Goal: Transaction & Acquisition: Purchase product/service

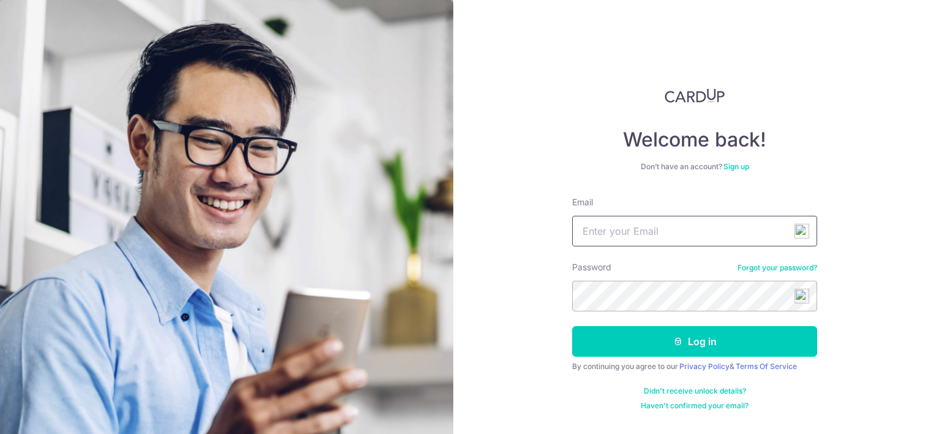
click at [627, 238] on input "Email" at bounding box center [694, 231] width 245 height 31
type input "tanpuileng@hotmail.com"
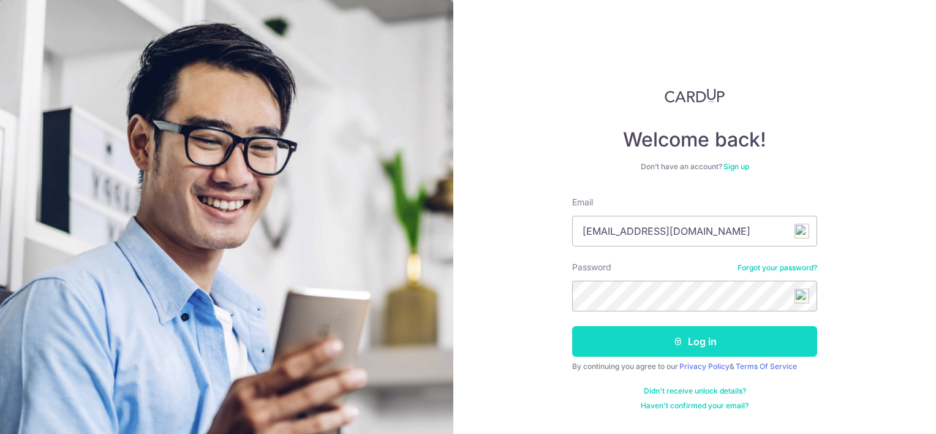
click at [709, 344] on button "Log in" at bounding box center [694, 341] width 245 height 31
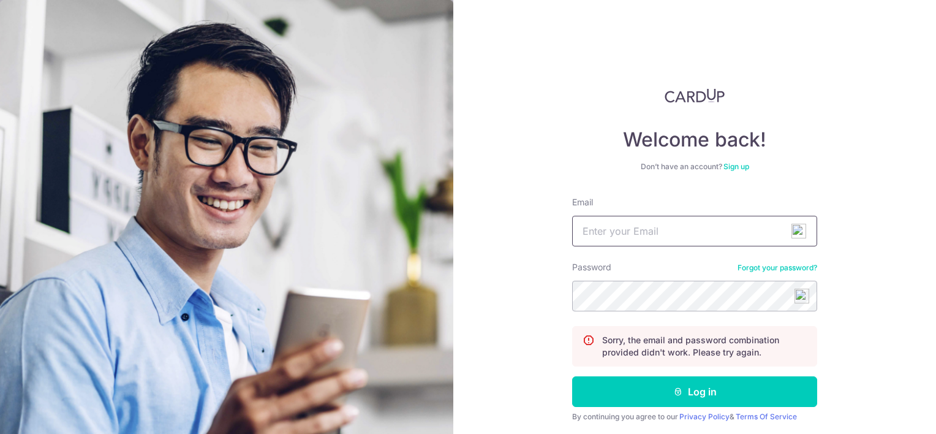
click at [721, 225] on input "Email" at bounding box center [694, 231] width 245 height 31
type input "[EMAIL_ADDRESS][DOMAIN_NAME]"
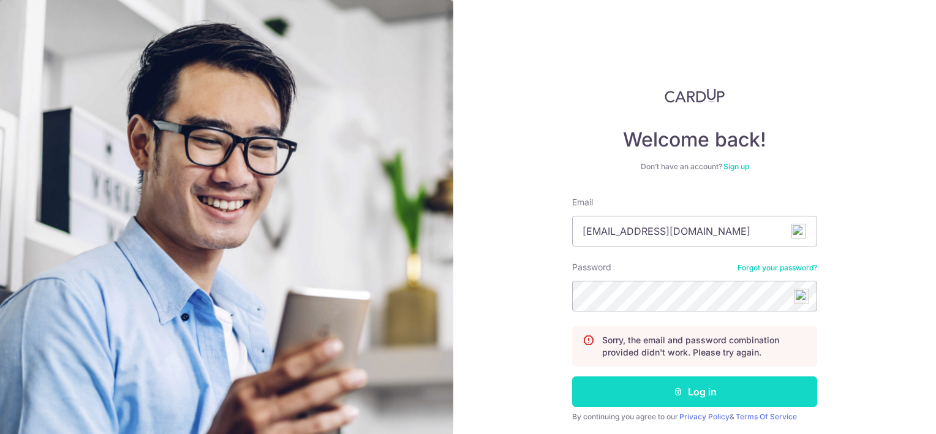
click at [729, 380] on button "Log in" at bounding box center [694, 391] width 245 height 31
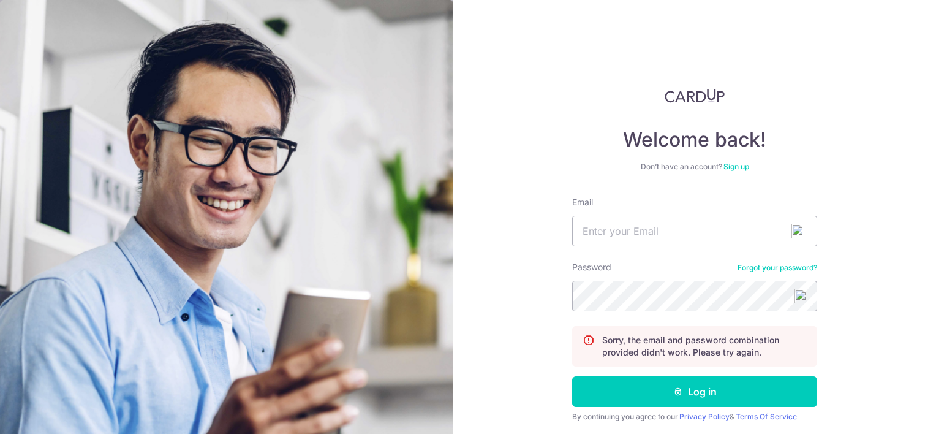
click at [922, 174] on div "Welcome back! Don’t have an account? Sign up Email Password Forgot your passwor…" at bounding box center [694, 217] width 483 height 434
click at [652, 228] on input "Email" at bounding box center [694, 231] width 245 height 31
drag, startPoint x: 634, startPoint y: 234, endPoint x: 507, endPoint y: 235, distance: 127.4
click at [507, 235] on div "Welcome back! Don’t have an account? Sign up Email tan Password Forgot your pas…" at bounding box center [694, 217] width 483 height 434
type input "get2esther@hotmail.com"
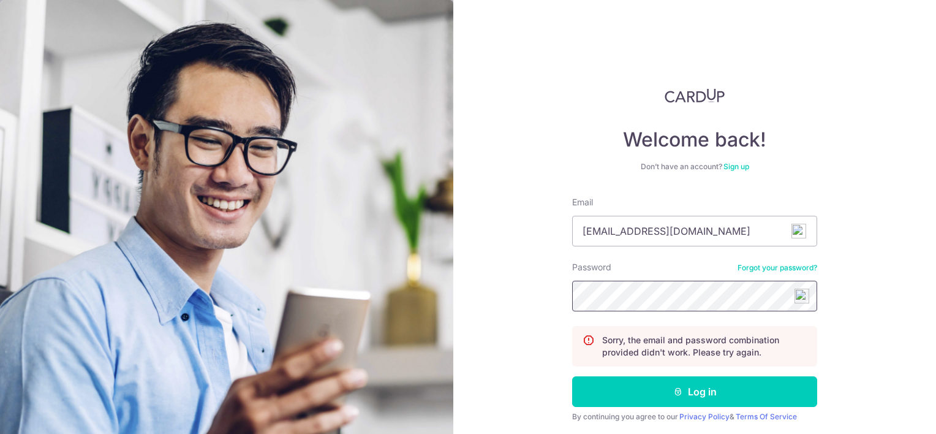
click at [572, 376] on button "Log in" at bounding box center [694, 391] width 245 height 31
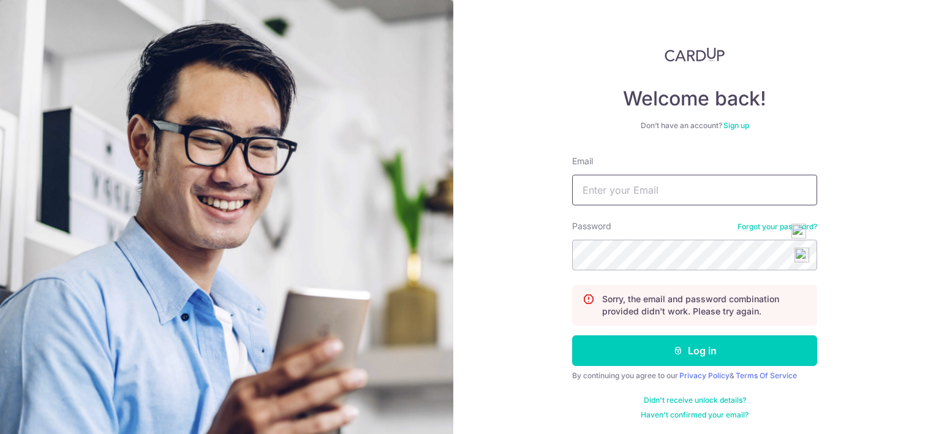
click at [657, 184] on input "Email" at bounding box center [694, 190] width 245 height 31
click at [676, 184] on input "Email" at bounding box center [694, 190] width 245 height 31
type input "[EMAIL_ADDRESS][DOMAIN_NAME]"
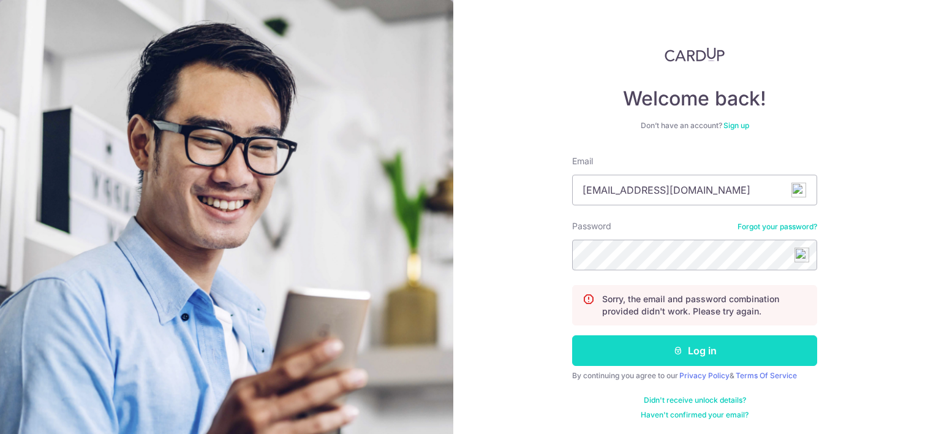
click at [794, 350] on button "Log in" at bounding box center [694, 350] width 245 height 31
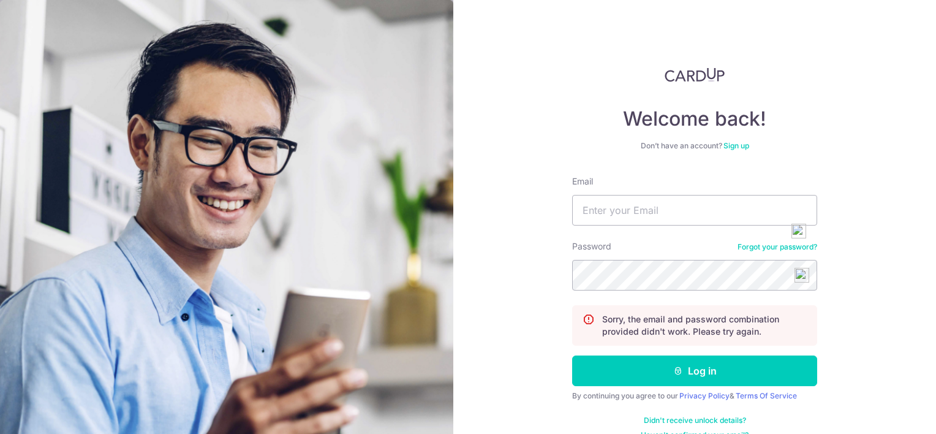
scroll to position [41, 0]
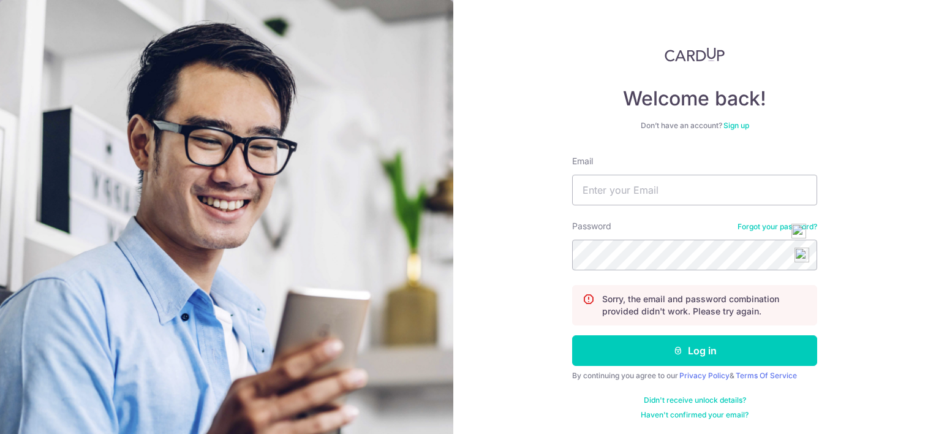
click at [747, 224] on link "Forgot your password?" at bounding box center [777, 227] width 80 height 10
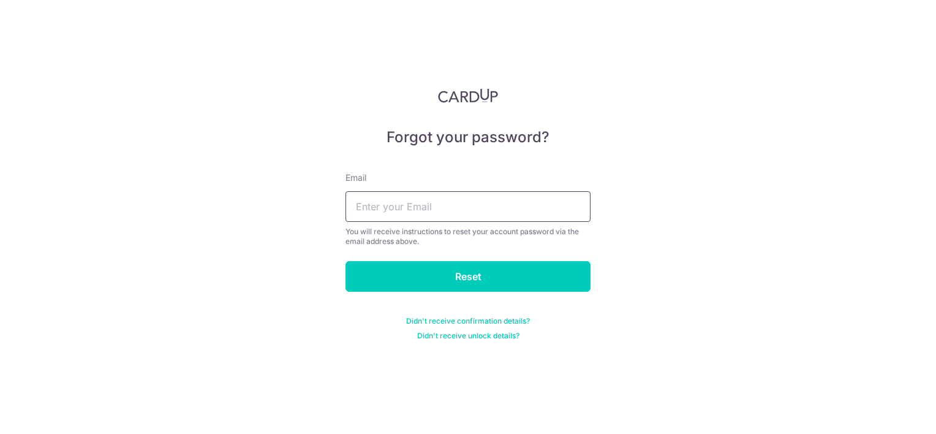
click at [446, 213] on input "text" at bounding box center [467, 206] width 245 height 31
type input "[EMAIL_ADDRESS][DOMAIN_NAME]"
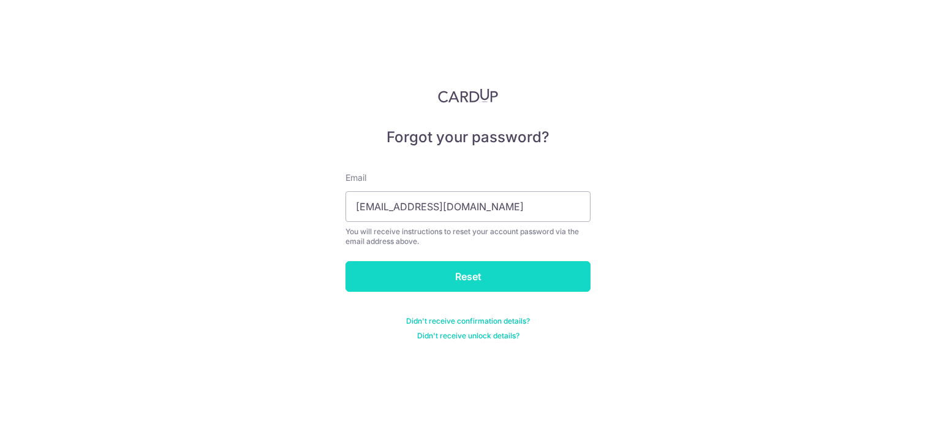
click at [431, 275] on input "Reset" at bounding box center [467, 276] width 245 height 31
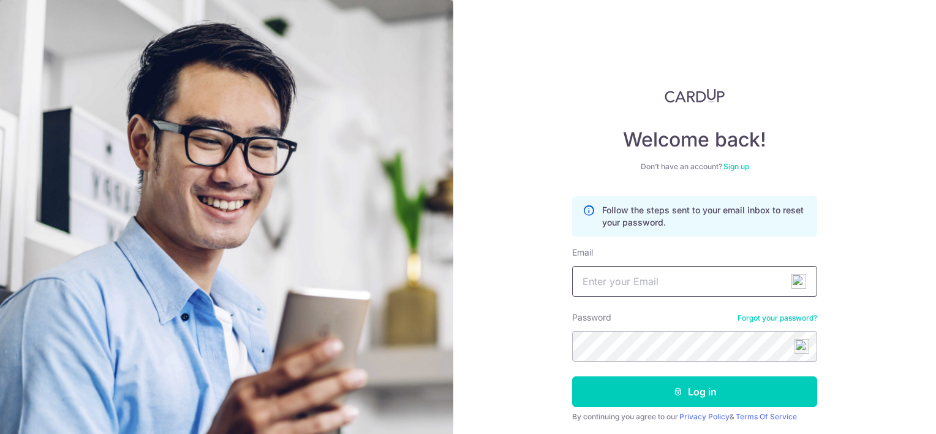
click at [640, 277] on input "Email" at bounding box center [694, 281] width 245 height 31
type input "tanpuileng@hotmail.com"
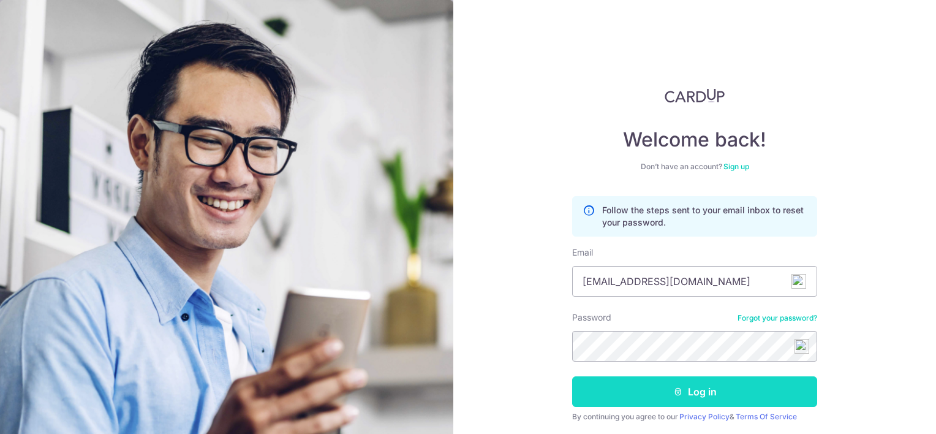
click at [639, 391] on button "Log in" at bounding box center [694, 391] width 245 height 31
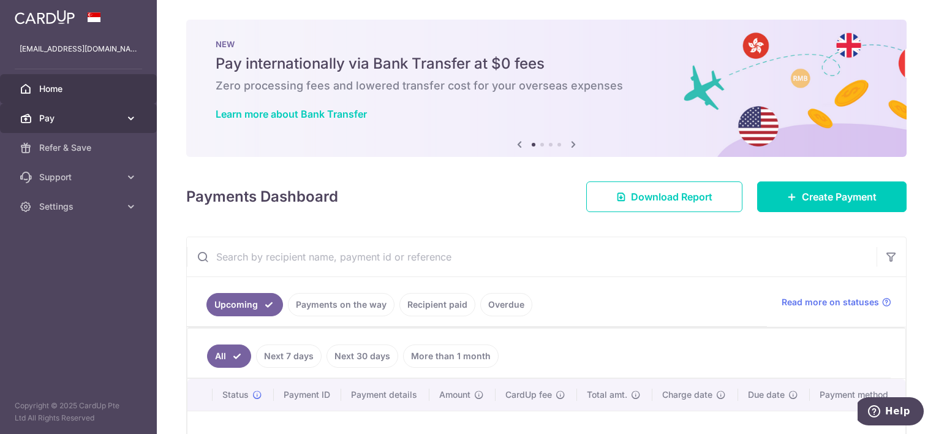
click at [110, 116] on span "Pay" at bounding box center [79, 118] width 81 height 12
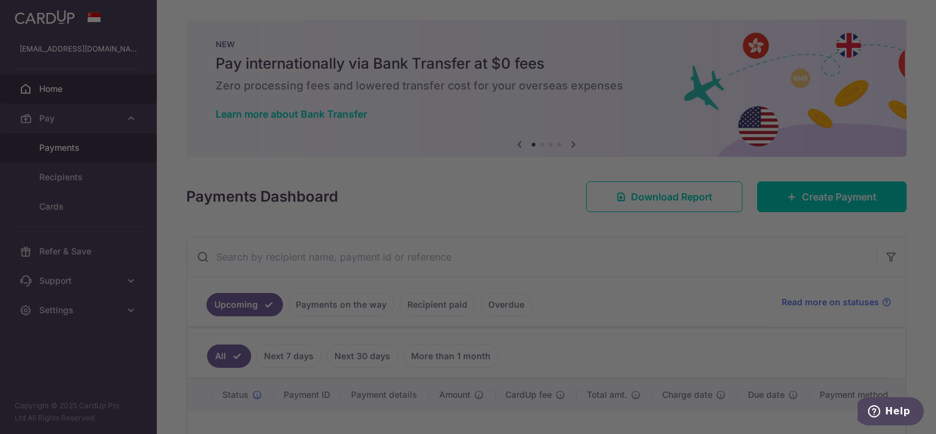
click at [81, 143] on div at bounding box center [472, 219] width 945 height 438
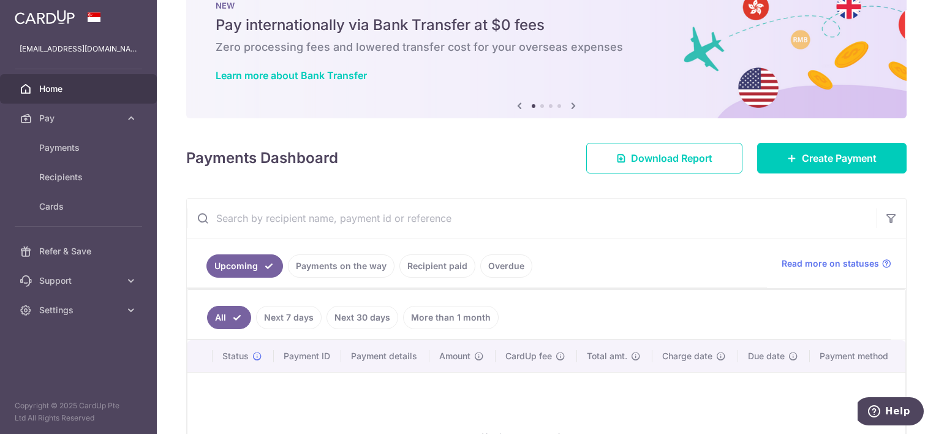
scroll to position [162, 0]
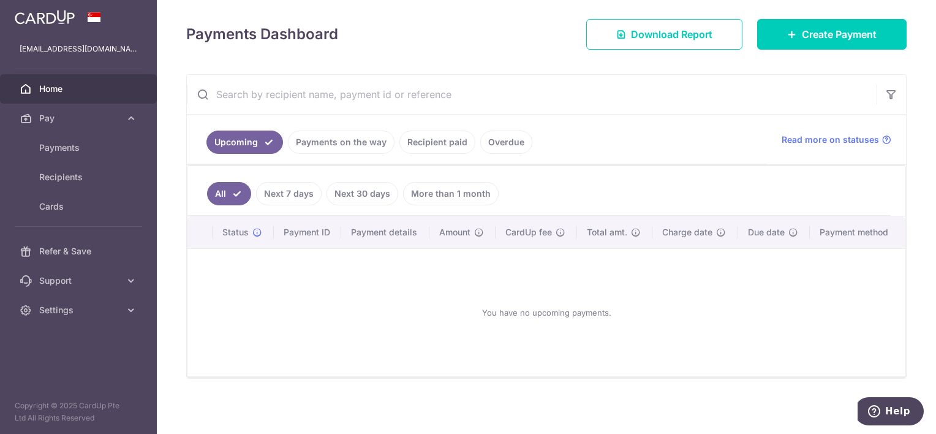
click at [457, 144] on link "Recipient paid" at bounding box center [437, 141] width 76 height 23
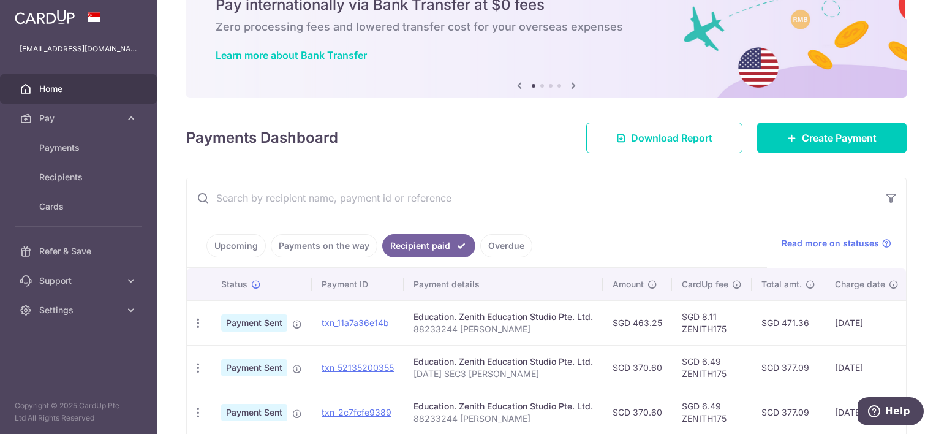
scroll to position [123, 0]
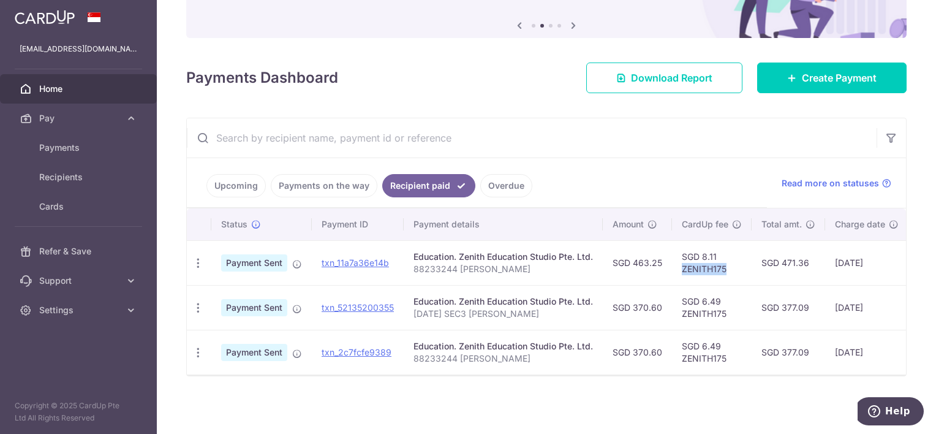
drag, startPoint x: 726, startPoint y: 265, endPoint x: 679, endPoint y: 267, distance: 46.6
click at [679, 267] on td "SGD 8.11 ZENITH175" at bounding box center [712, 262] width 80 height 45
copy td "ZENITH175"
click at [51, 154] on link "Payments" at bounding box center [78, 147] width 157 height 29
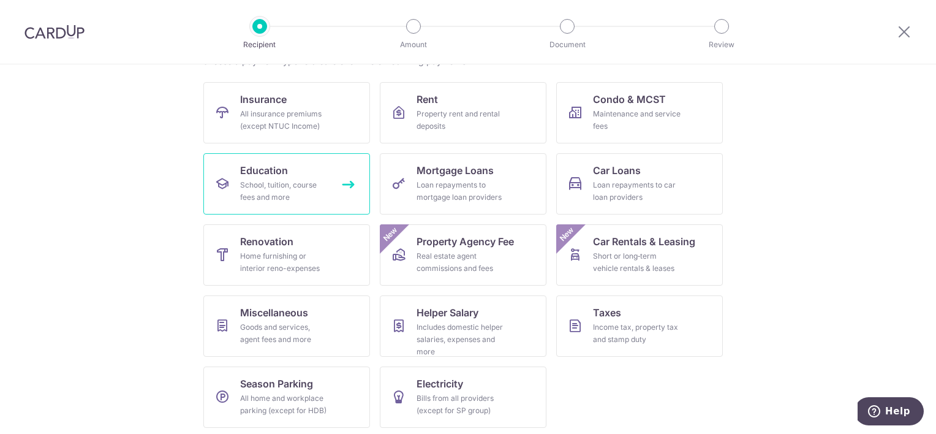
scroll to position [114, 0]
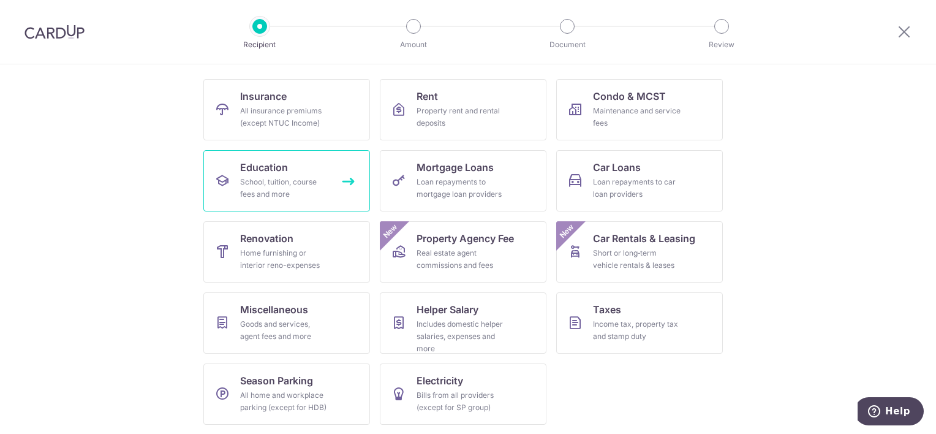
click at [281, 176] on div "School, tuition, course fees and more" at bounding box center [284, 188] width 88 height 24
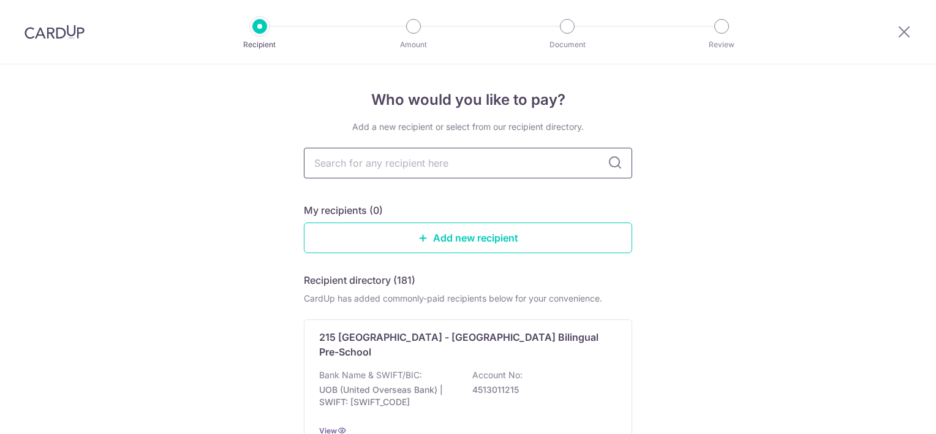
click at [342, 165] on input "text" at bounding box center [468, 163] width 328 height 31
type input "[DEMOGRAPHIC_DATA]"
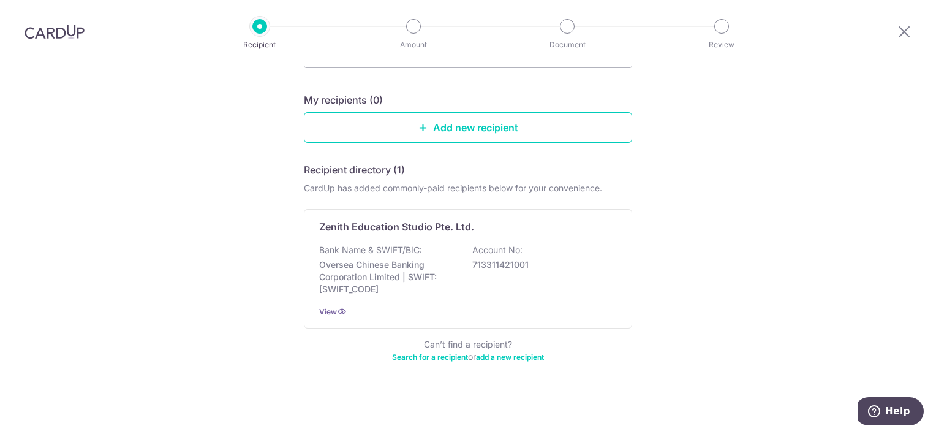
scroll to position [110, 0]
click at [437, 267] on p "Oversea Chinese Banking Corporation Limited | SWIFT: [SWIFT_CODE]" at bounding box center [387, 276] width 137 height 37
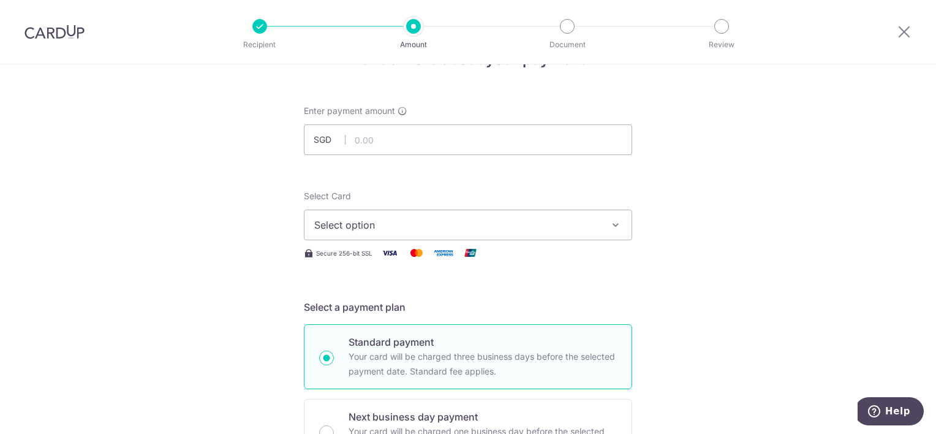
scroll to position [61, 0]
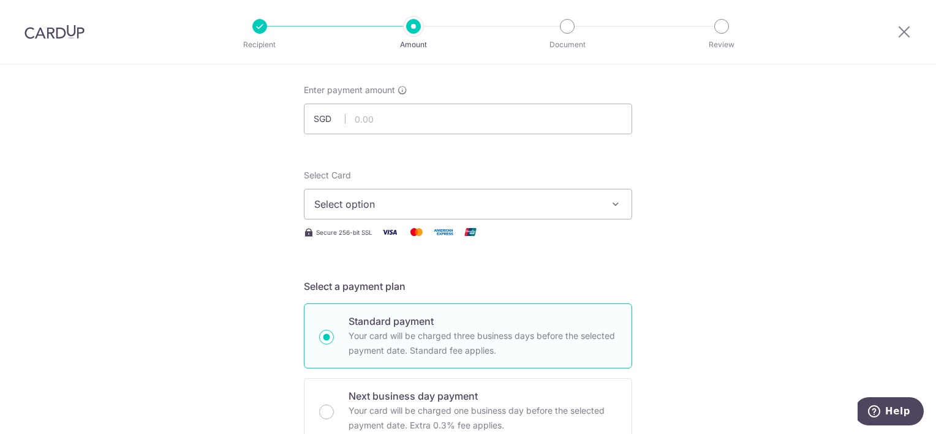
click at [445, 209] on span "Select option" at bounding box center [456, 204] width 285 height 15
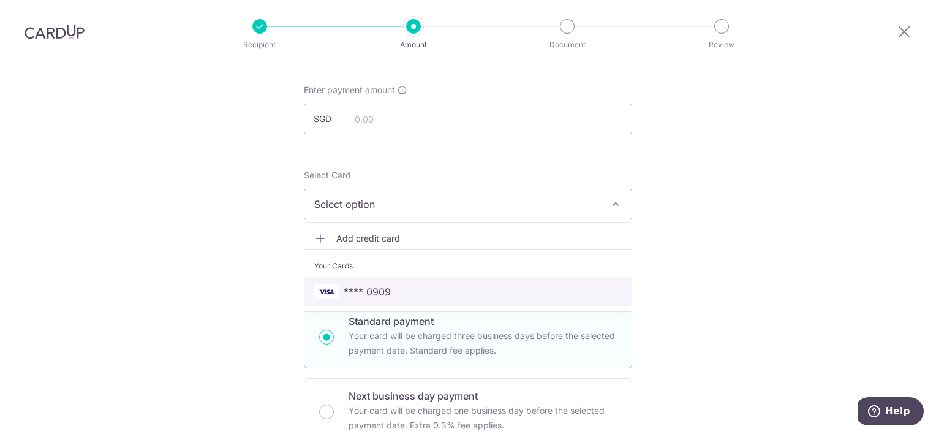
click at [402, 284] on span "**** 0909" at bounding box center [467, 291] width 307 height 15
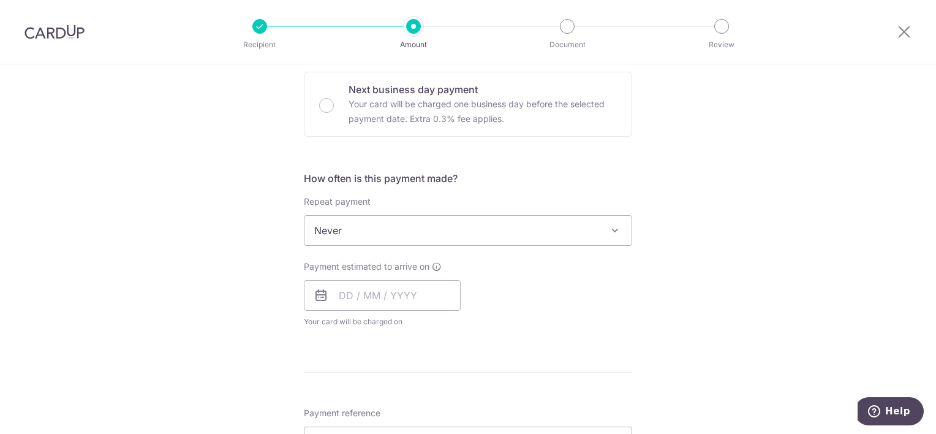
scroll to position [490, 0]
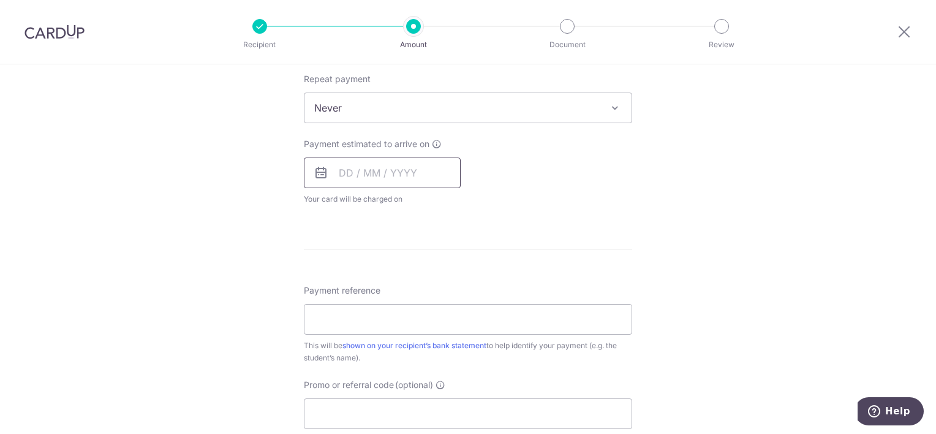
click at [336, 173] on input "text" at bounding box center [382, 172] width 157 height 31
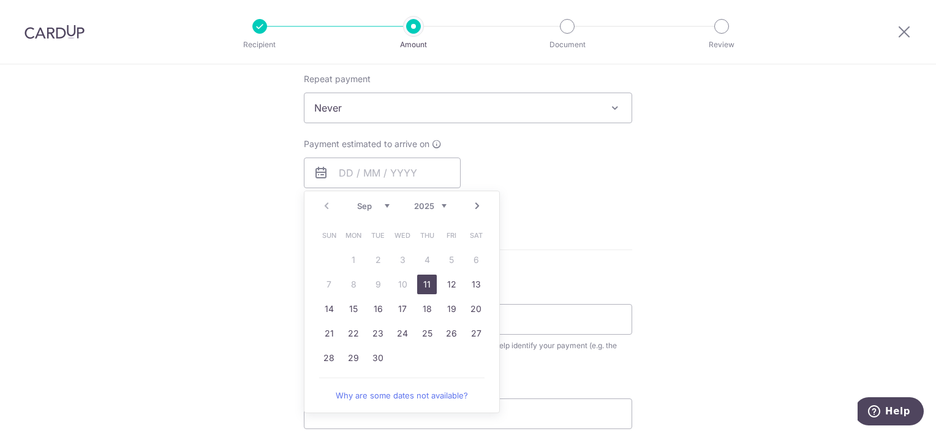
click at [426, 287] on link "11" at bounding box center [427, 284] width 20 height 20
type input "11/09/2025"
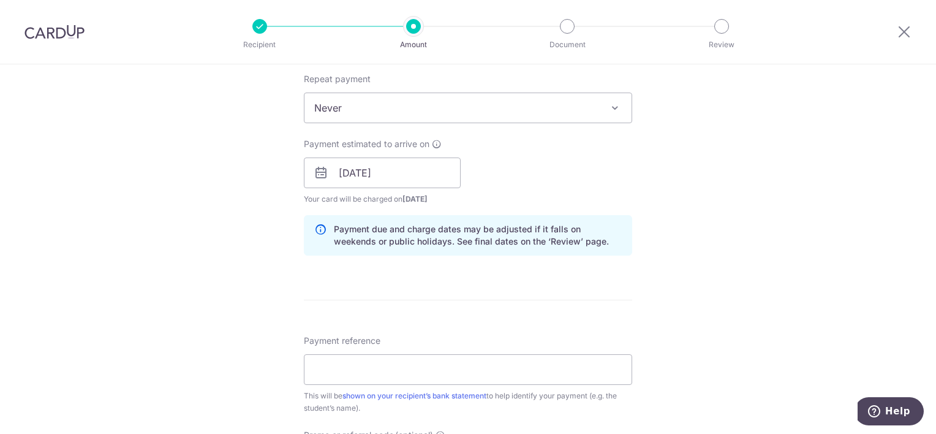
click at [504, 287] on form "Enter payment amount SGD Select Card **** 0909 Add credit card Your Cards **** …" at bounding box center [468, 165] width 328 height 1020
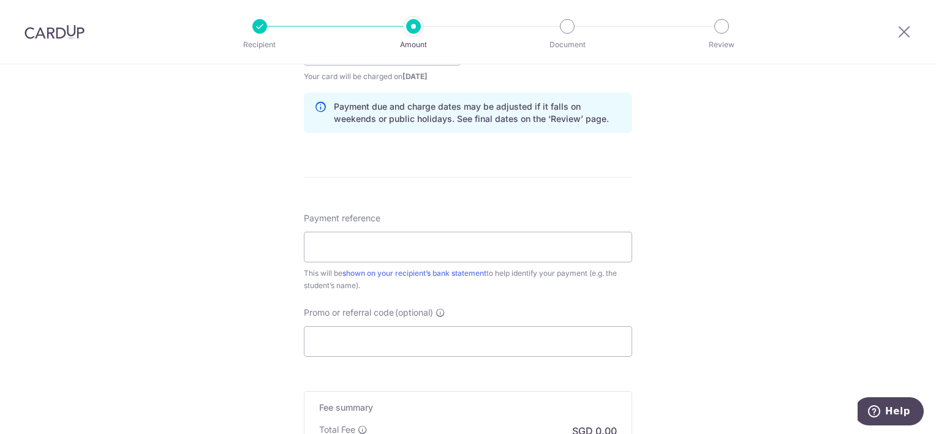
scroll to position [674, 0]
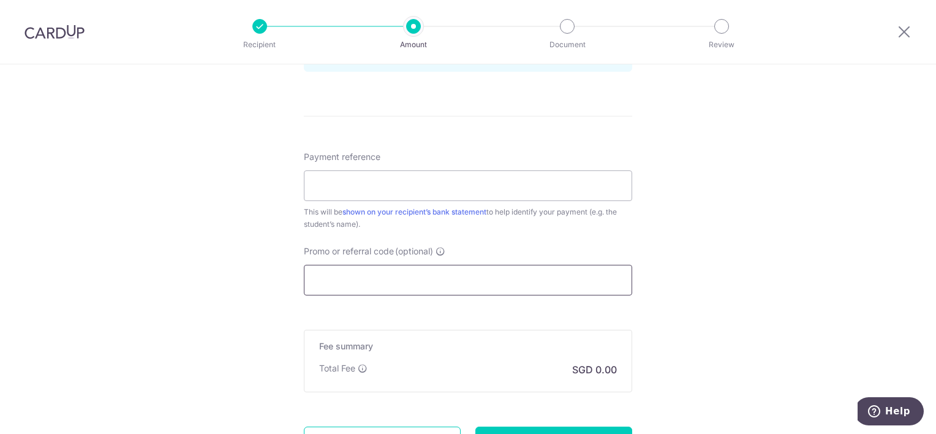
click at [504, 287] on input "Promo or referral code (optional)" at bounding box center [468, 280] width 328 height 31
paste input "ZENITH175"
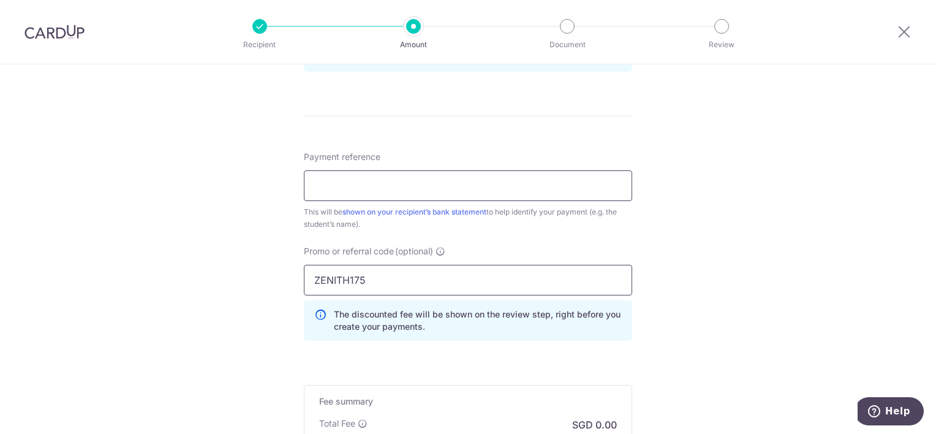
type input "ZENITH175"
click at [489, 183] on input "Payment reference" at bounding box center [468, 185] width 328 height 31
paste input "88233244"
click at [313, 184] on input "88233244 Shania Goh" at bounding box center [468, 185] width 328 height 31
click at [453, 187] on input "88233244 Shania Goh" at bounding box center [468, 185] width 328 height 31
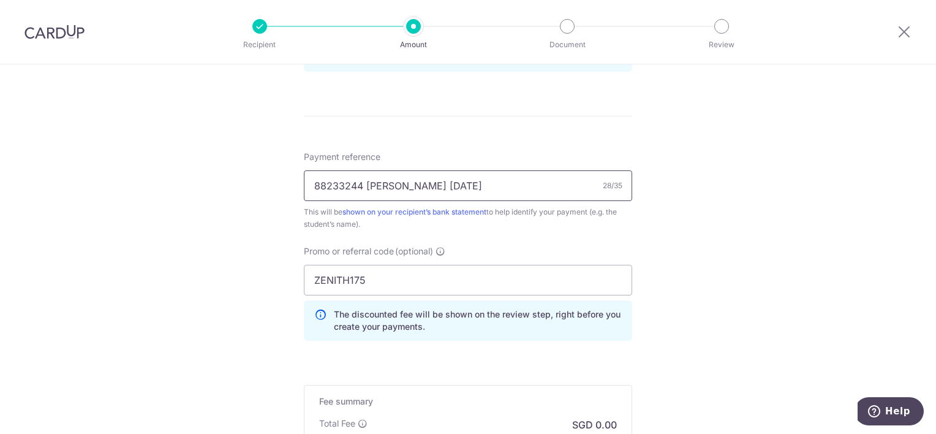
type input "88233244 Shania Goh Sept2025"
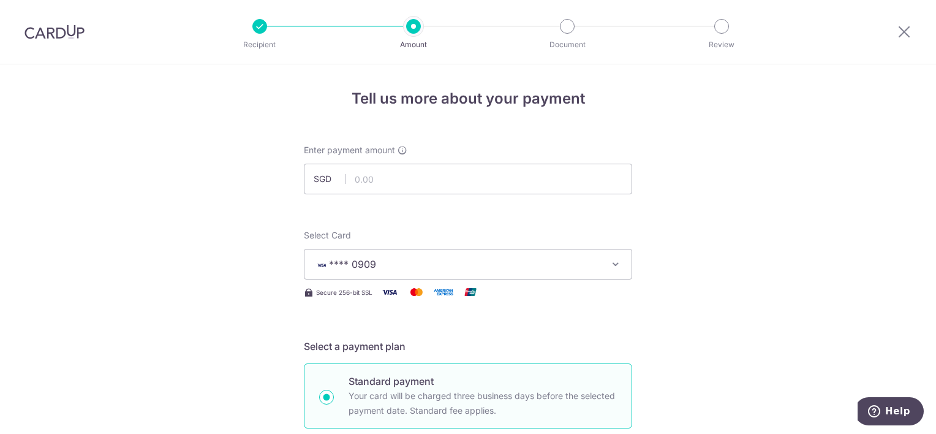
scroll to position [0, 0]
click at [434, 178] on input "text" at bounding box center [468, 180] width 328 height 31
paste input "370.60"
type input "370.60"
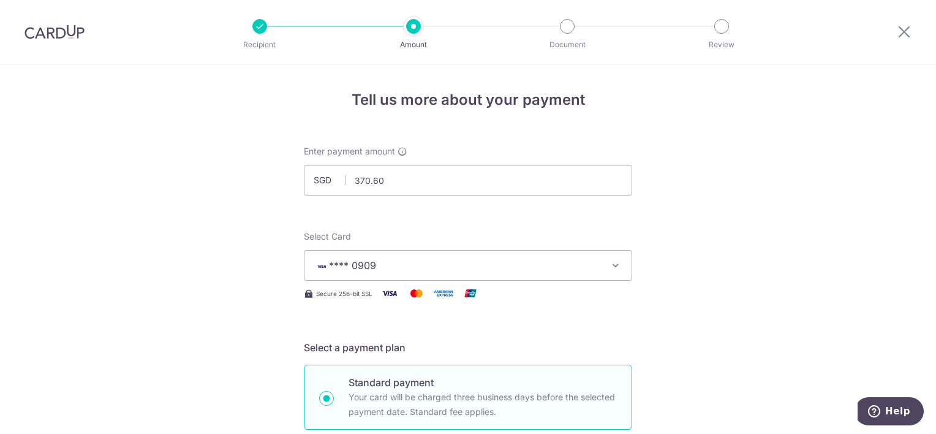
click at [580, 340] on h5 "Select a payment plan" at bounding box center [468, 347] width 328 height 15
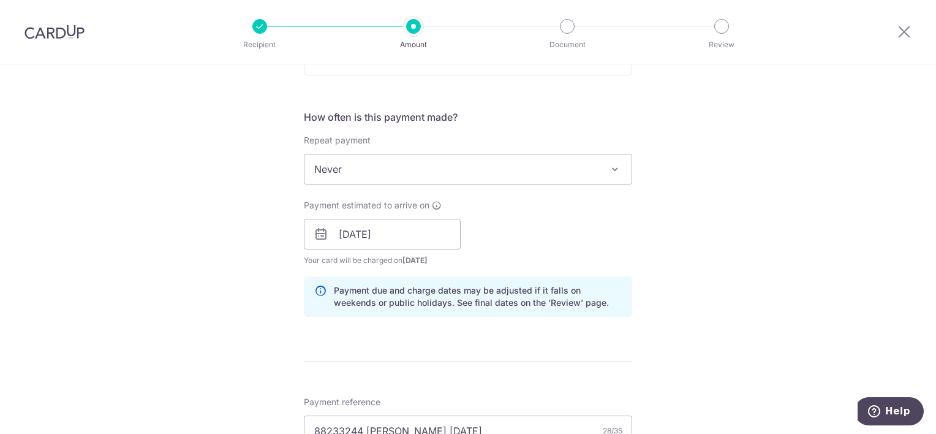
scroll to position [842, 0]
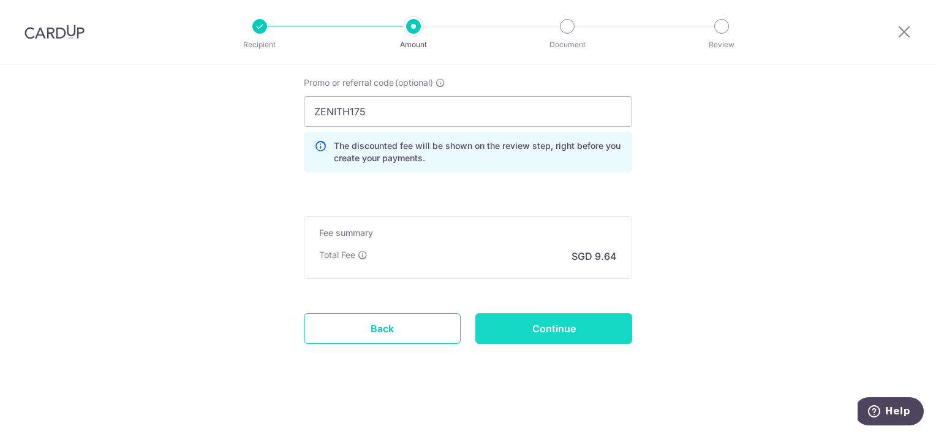
click at [556, 331] on input "Continue" at bounding box center [553, 328] width 157 height 31
type input "Create Schedule"
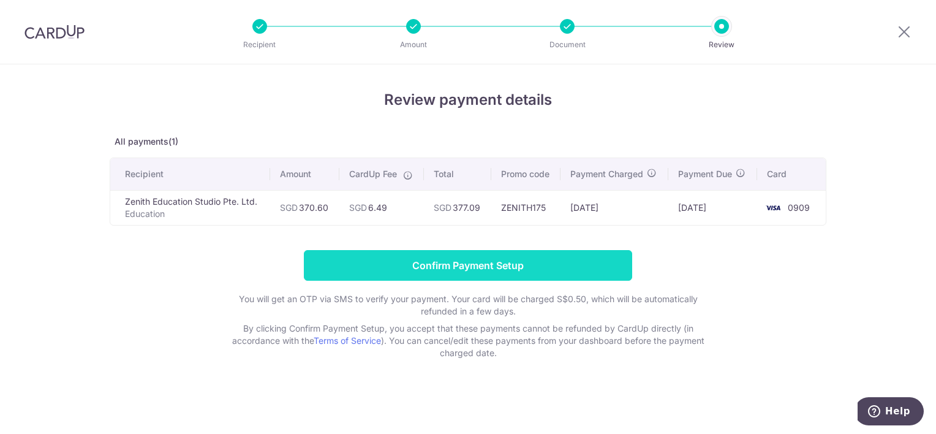
click at [495, 265] on input "Confirm Payment Setup" at bounding box center [468, 265] width 328 height 31
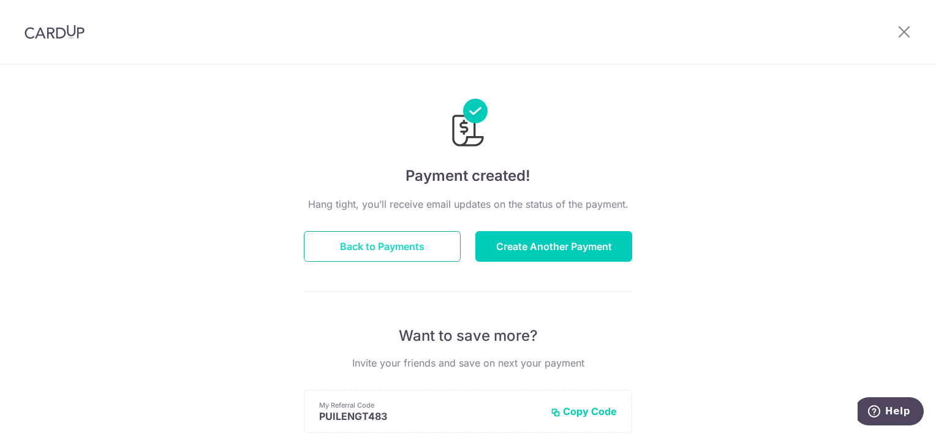
click at [339, 241] on button "Back to Payments" at bounding box center [382, 246] width 157 height 31
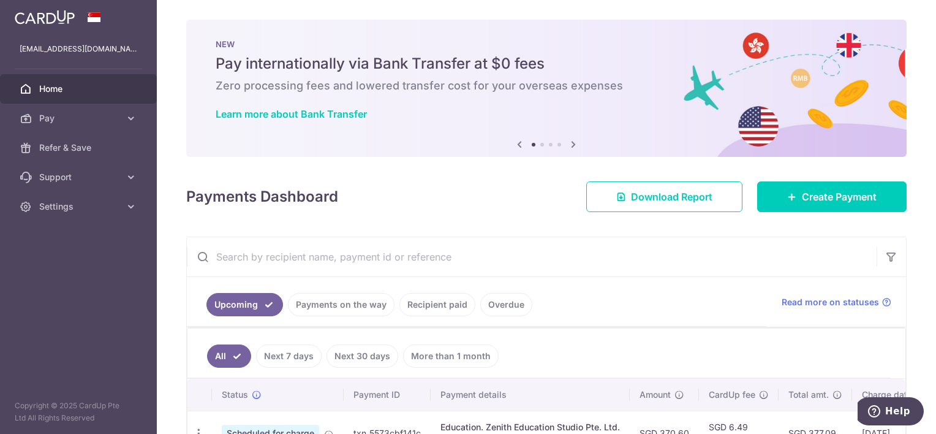
scroll to position [86, 0]
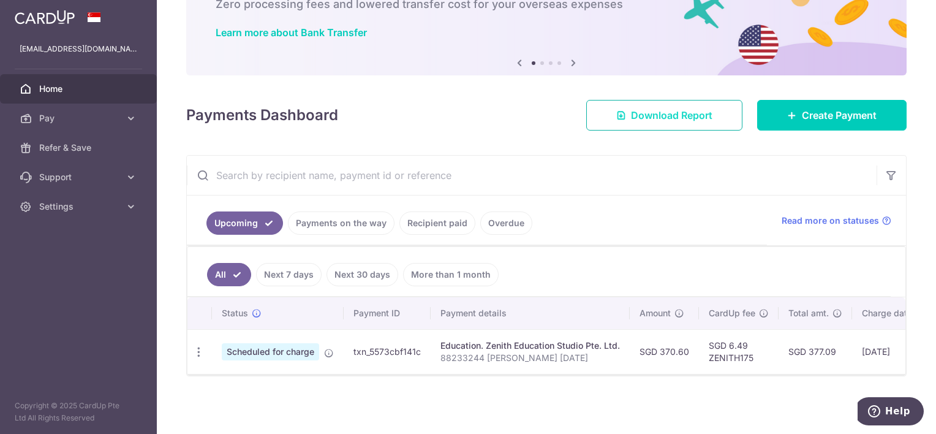
click at [694, 100] on link "Download Report" at bounding box center [664, 115] width 156 height 31
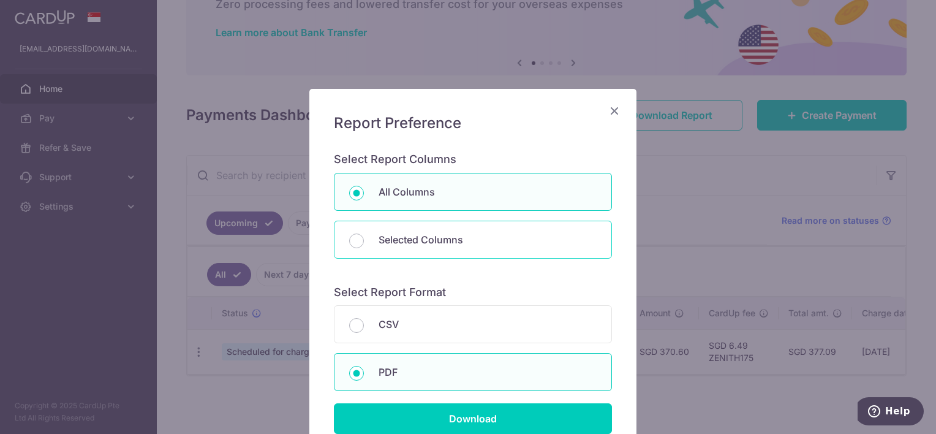
scroll to position [111, 0]
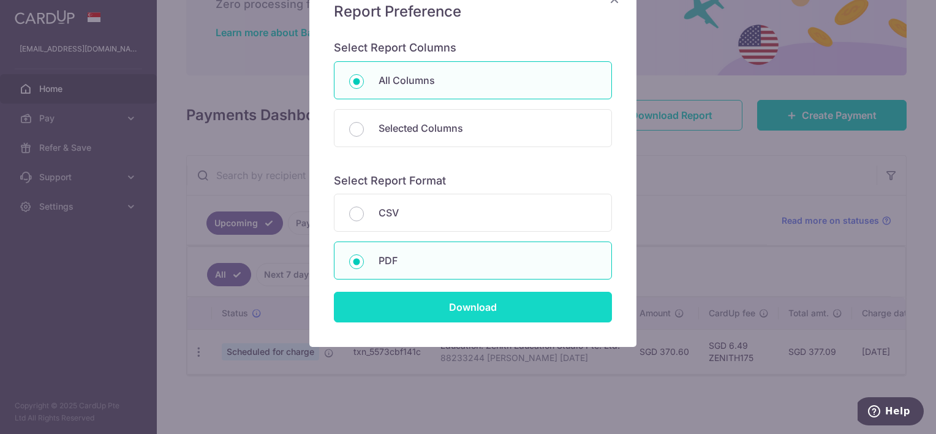
click at [505, 302] on input "Download" at bounding box center [473, 307] width 278 height 31
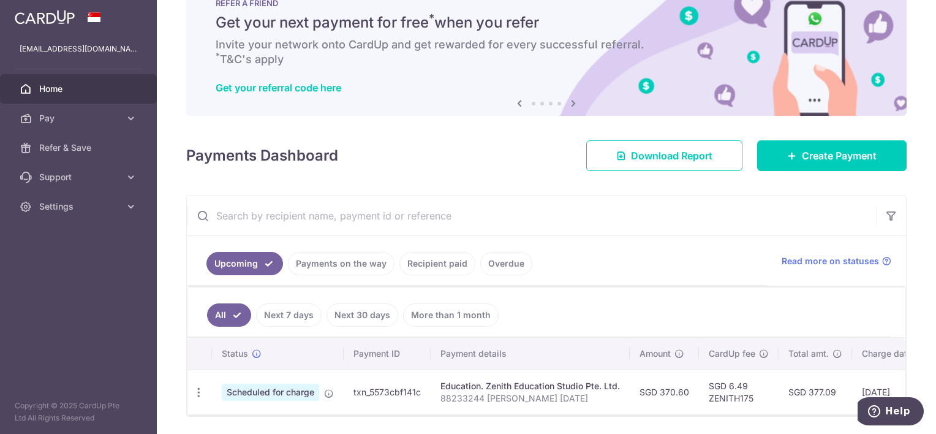
scroll to position [0, 0]
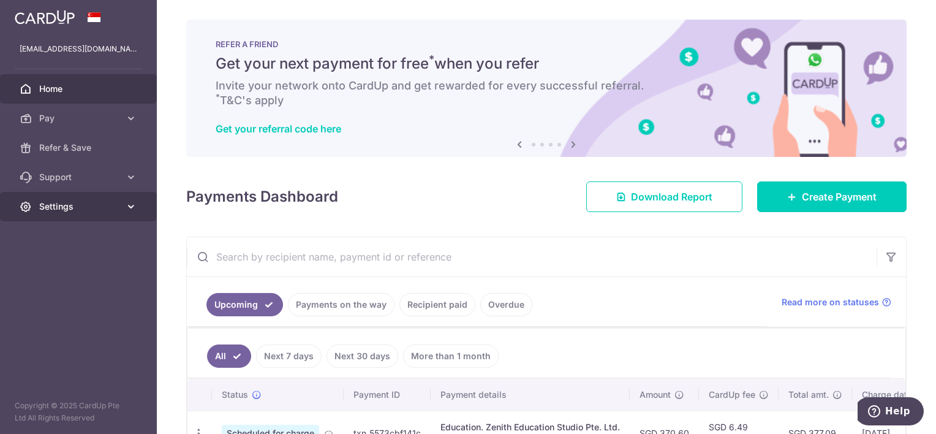
click at [126, 206] on icon at bounding box center [131, 206] width 12 height 12
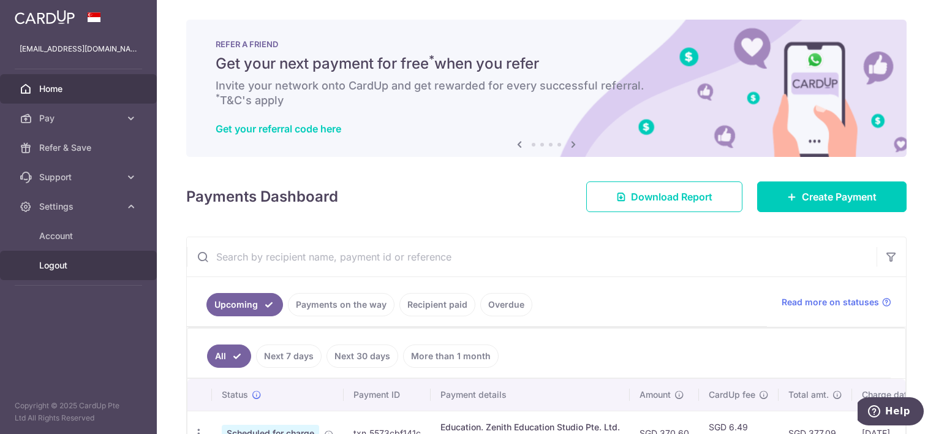
click at [73, 260] on span "Logout" at bounding box center [79, 265] width 81 height 12
